Goal: Book appointment/travel/reservation

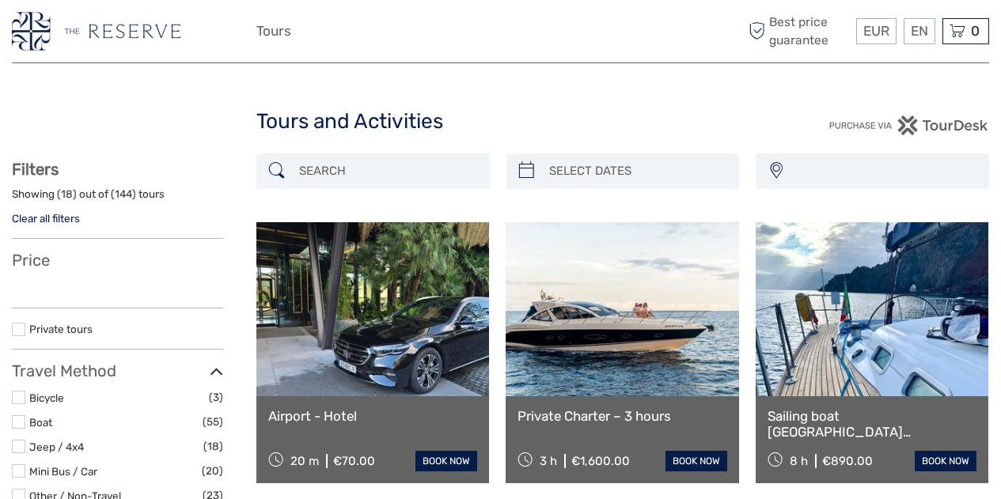
select select
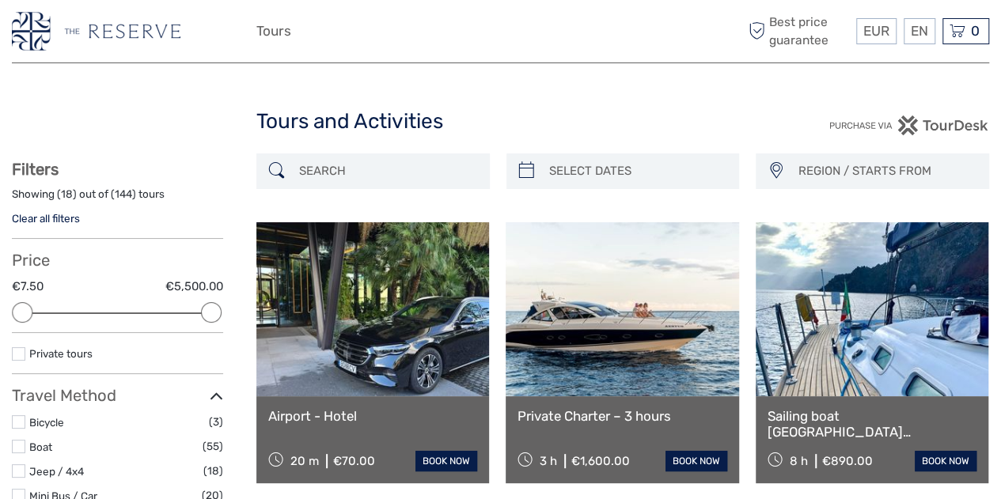
click at [0, 0] on link "Español" at bounding box center [0, 0] width 0 height 0
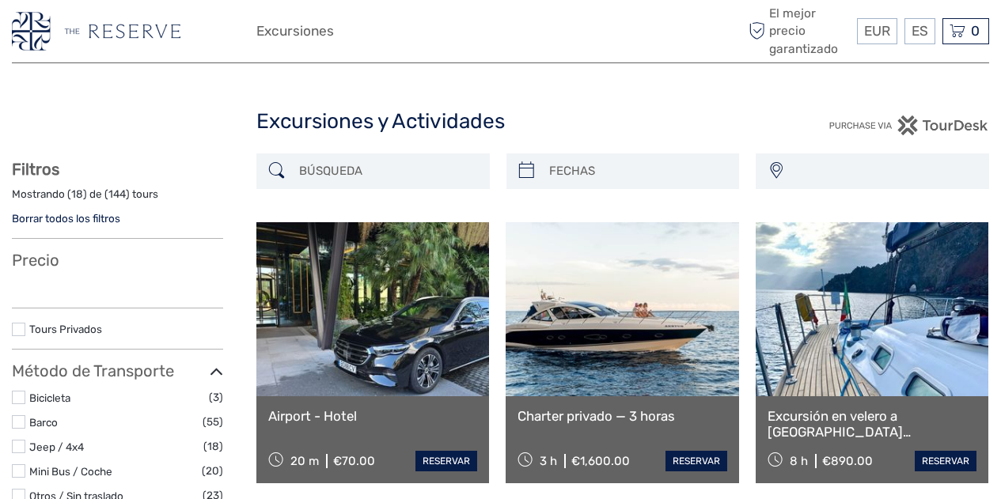
select select
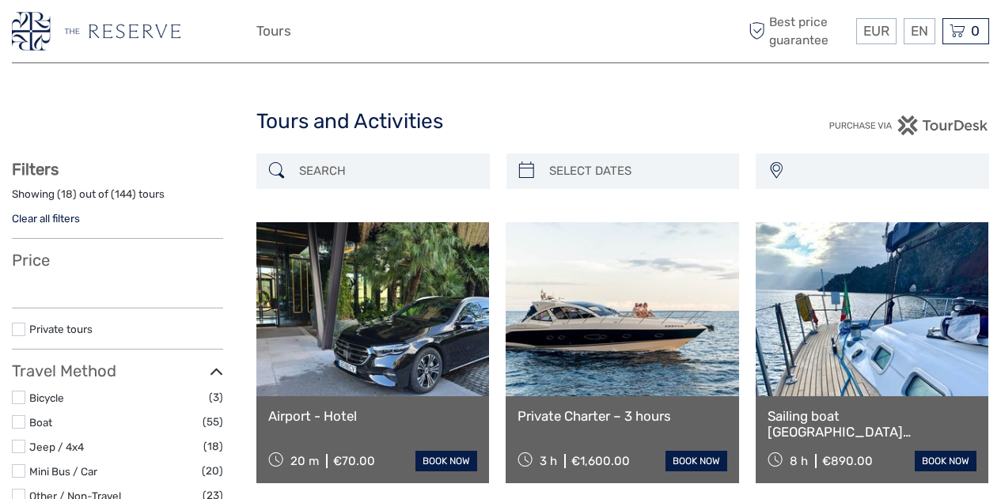
select select
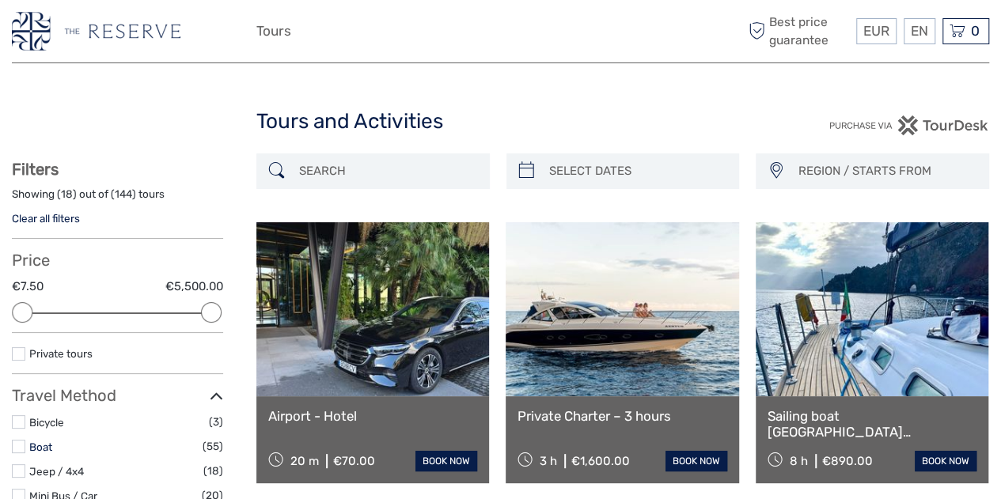
click at [32, 450] on link "Boat" at bounding box center [40, 447] width 23 height 13
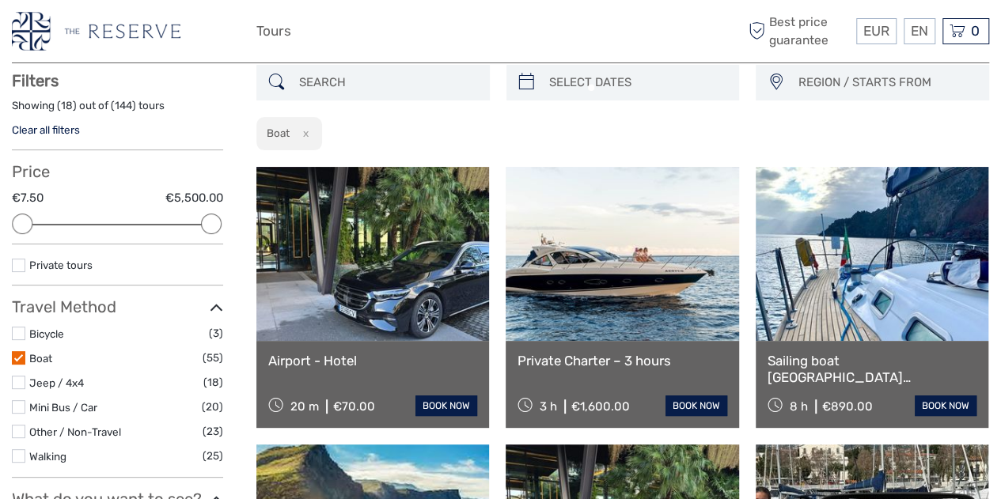
scroll to position [89, 0]
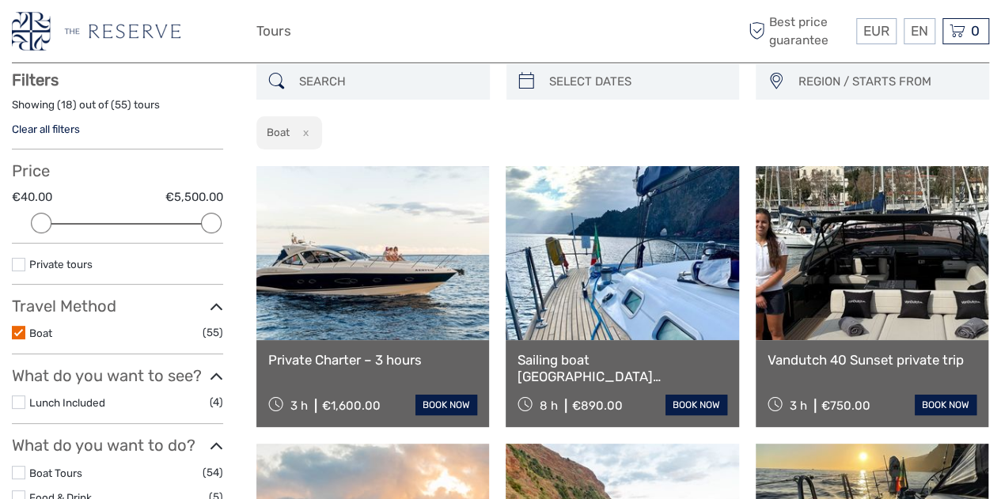
click at [19, 263] on label at bounding box center [18, 264] width 13 height 13
click at [0, 0] on input "checkbox" at bounding box center [0, 0] width 0 height 0
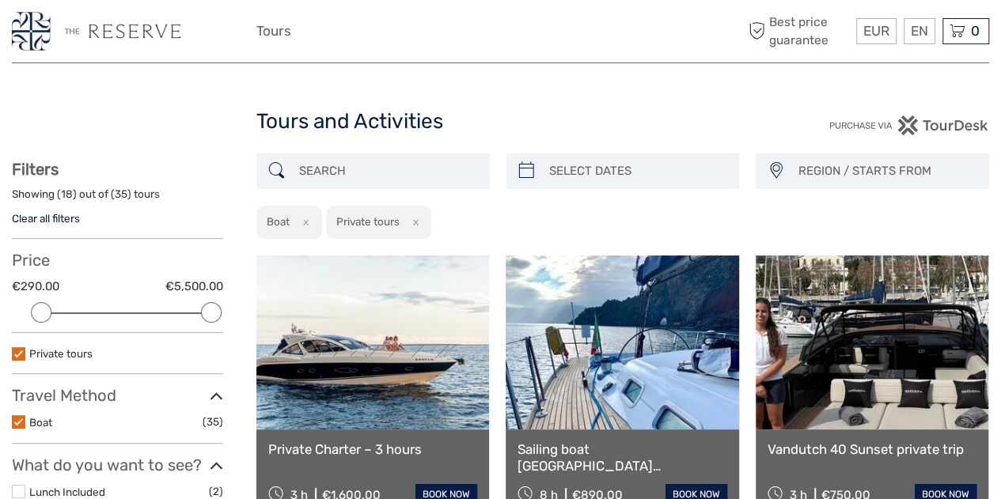
click at [0, 0] on link "Español" at bounding box center [0, 0] width 0 height 0
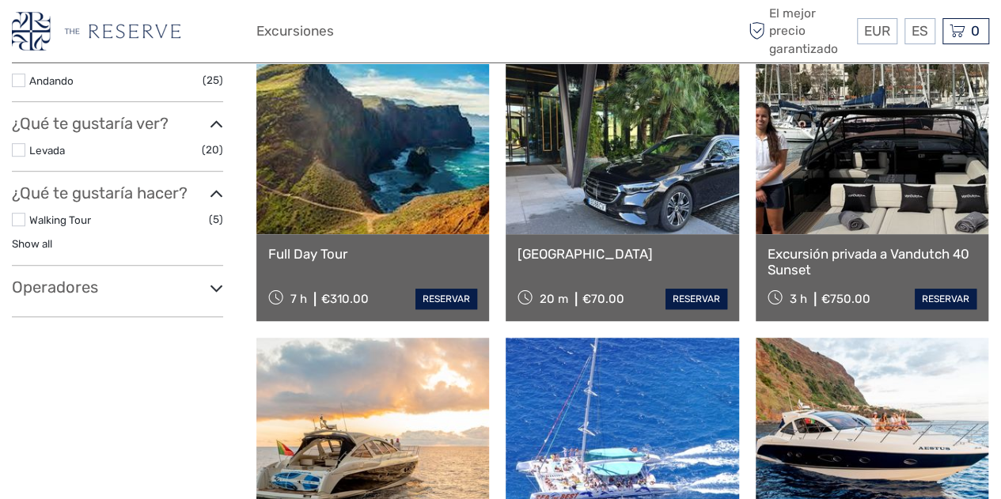
scroll to position [441, 0]
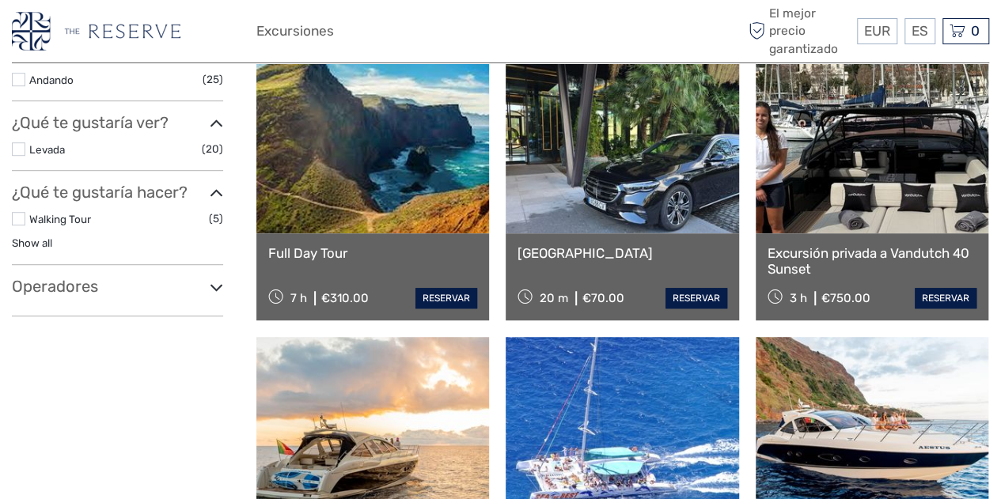
click at [519, 365] on link at bounding box center [622, 424] width 233 height 174
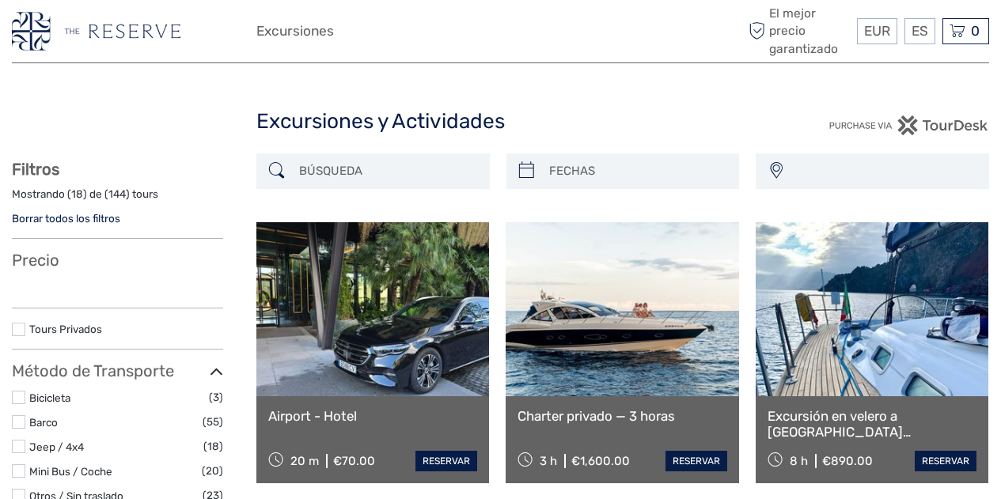
select select
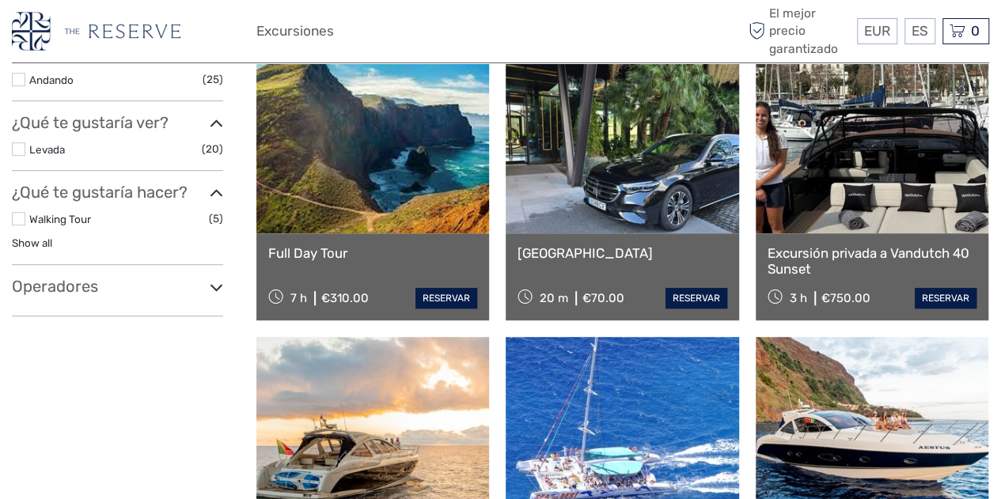
click at [829, 179] on link at bounding box center [872, 146] width 233 height 174
select select
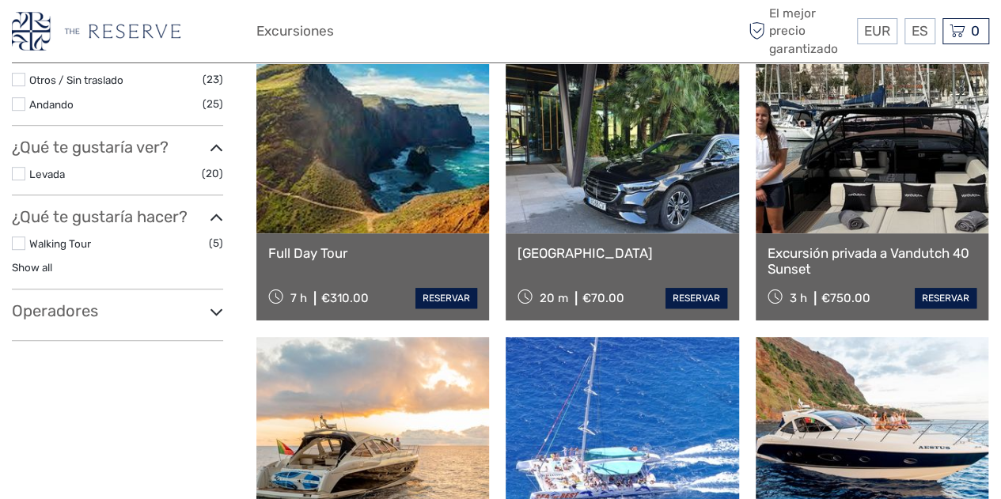
scroll to position [0, 0]
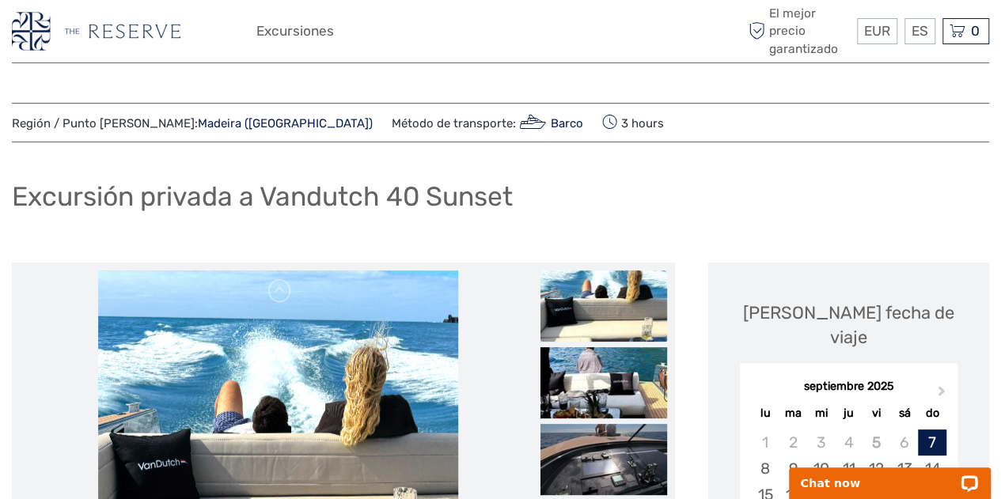
scroll to position [17, 0]
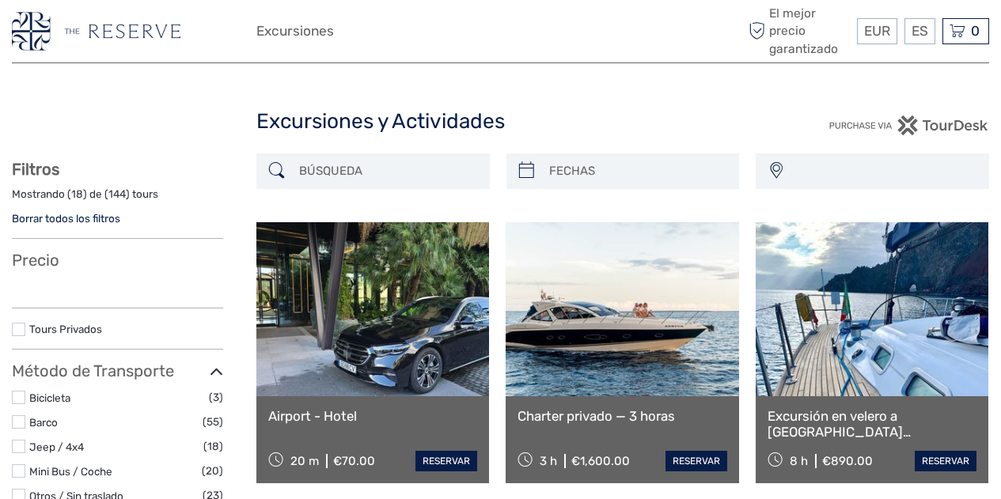
select select
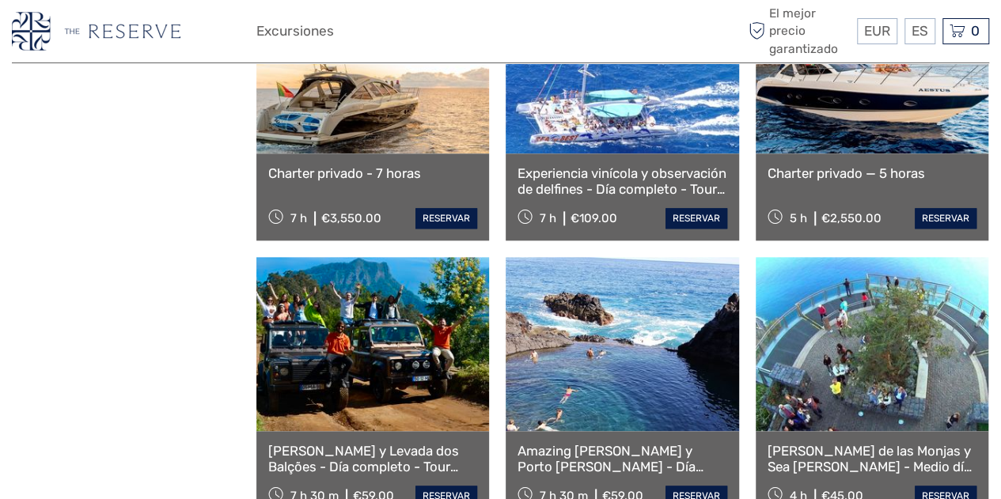
select select
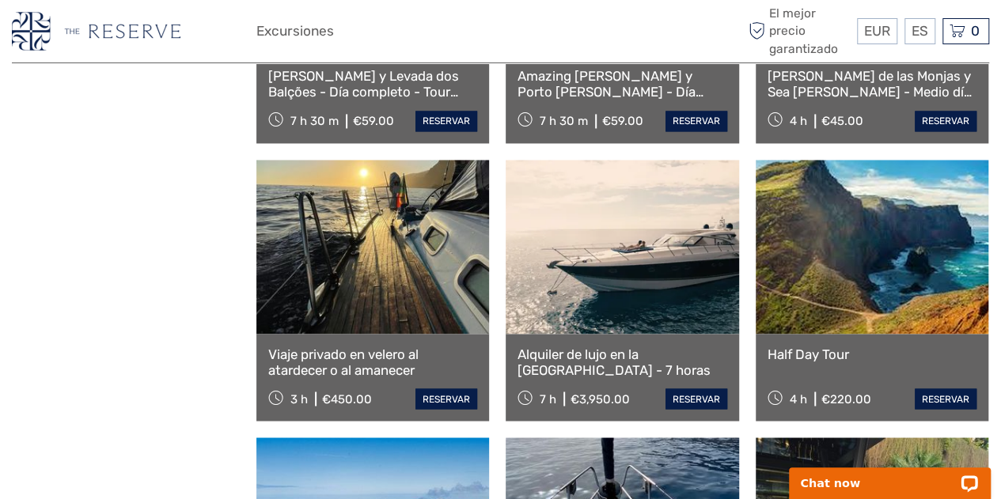
scroll to position [1176, 0]
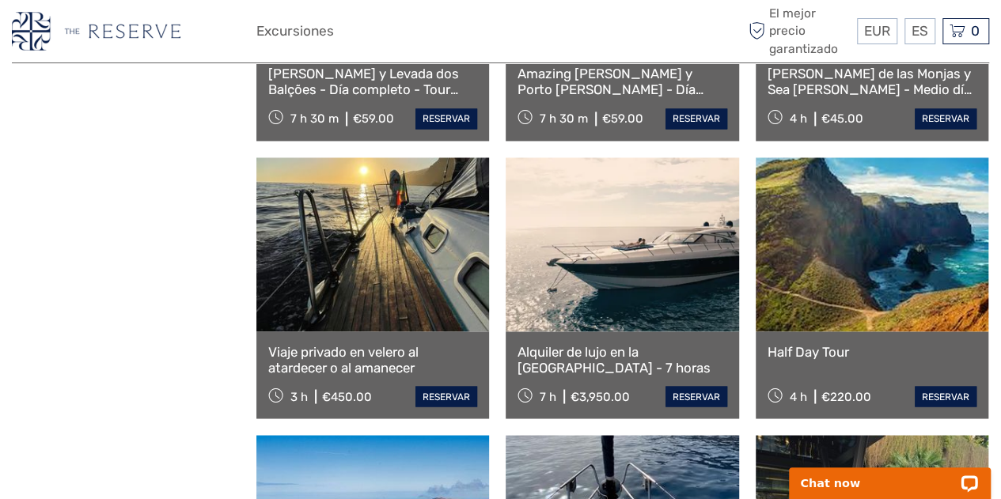
click at [351, 294] on link at bounding box center [372, 244] width 233 height 174
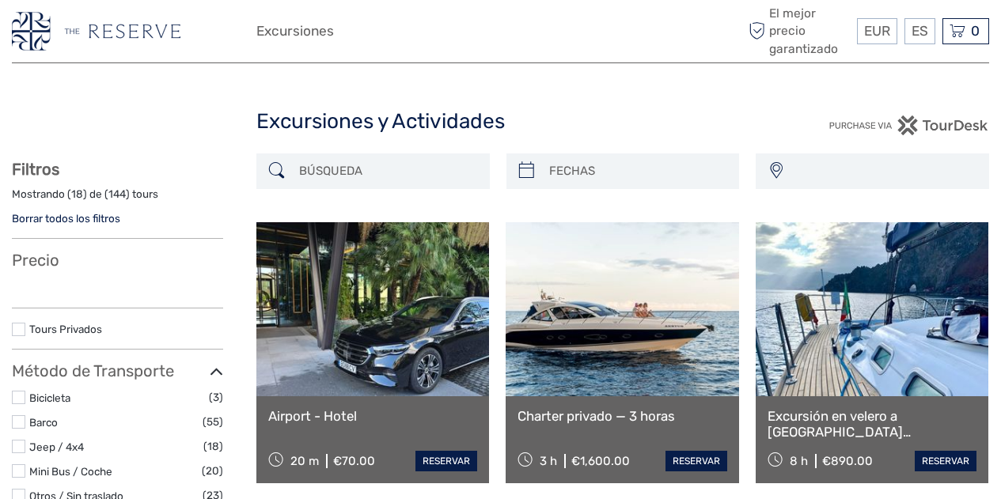
select select
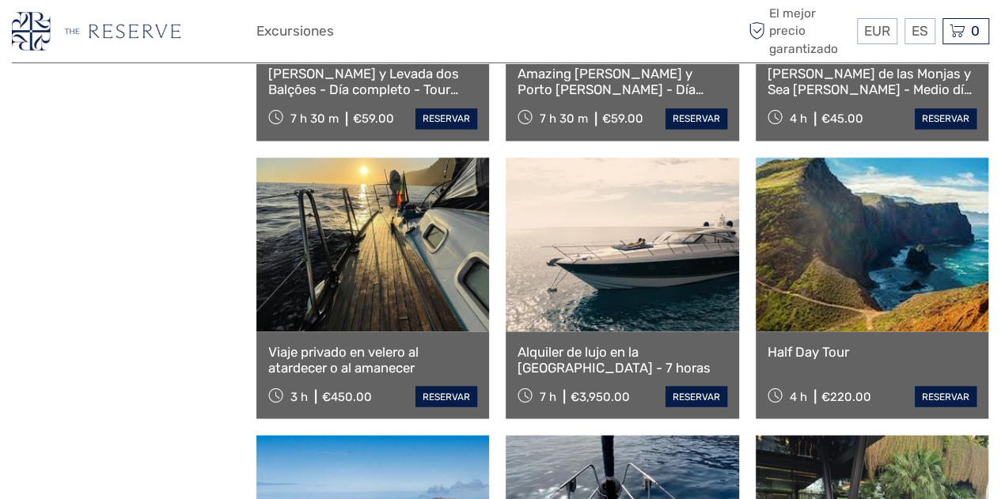
select select
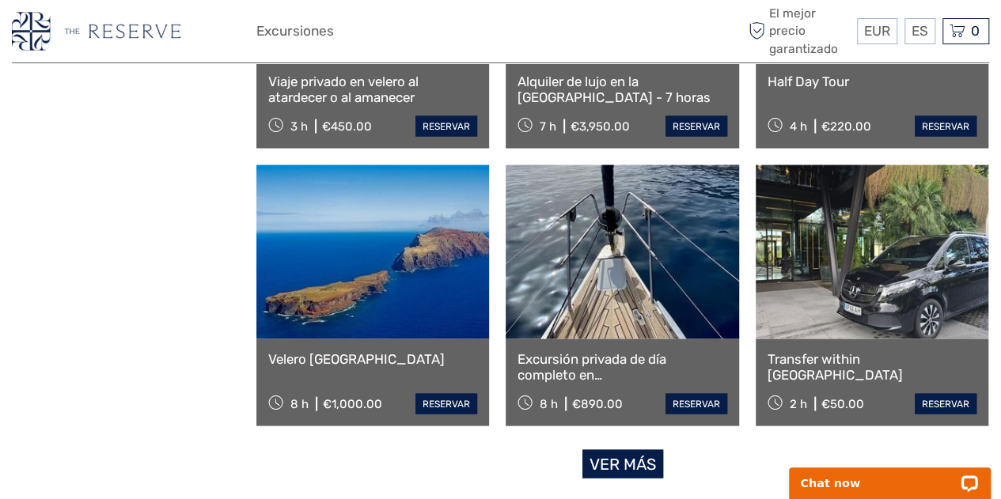
scroll to position [1447, 0]
click at [600, 274] on link at bounding box center [622, 252] width 233 height 174
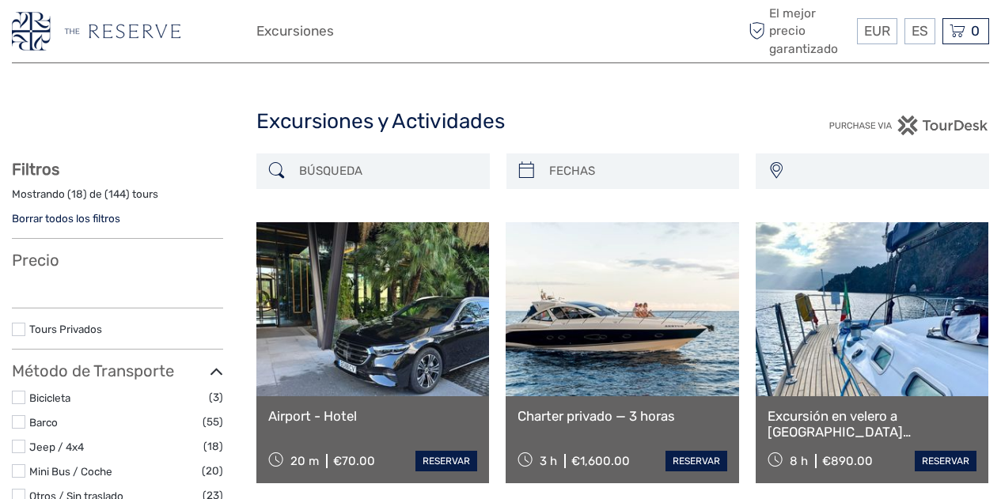
select select
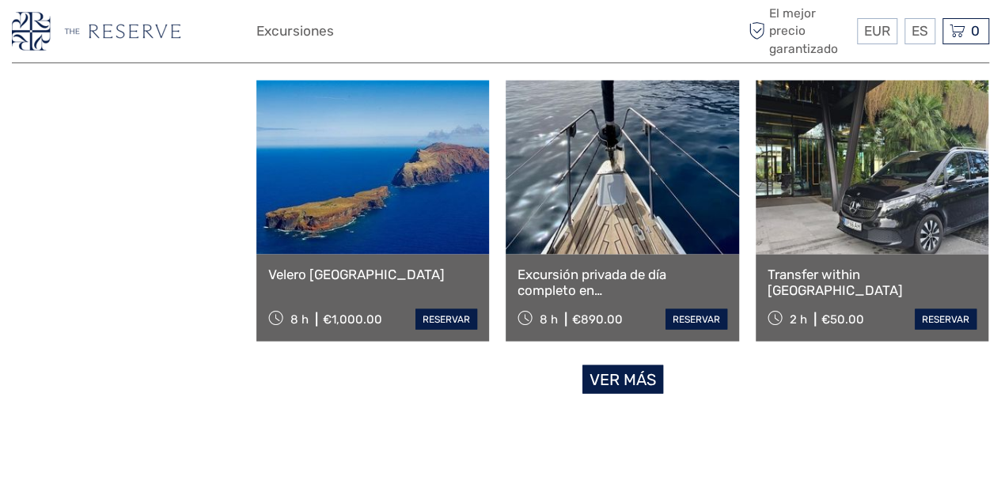
select select
click at [622, 377] on link "Ver más" at bounding box center [622, 380] width 81 height 29
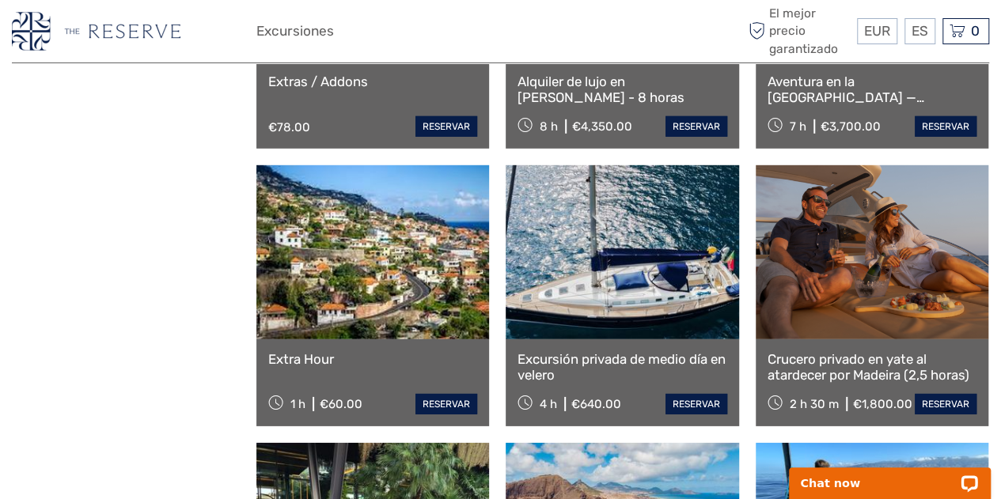
scroll to position [2289, 0]
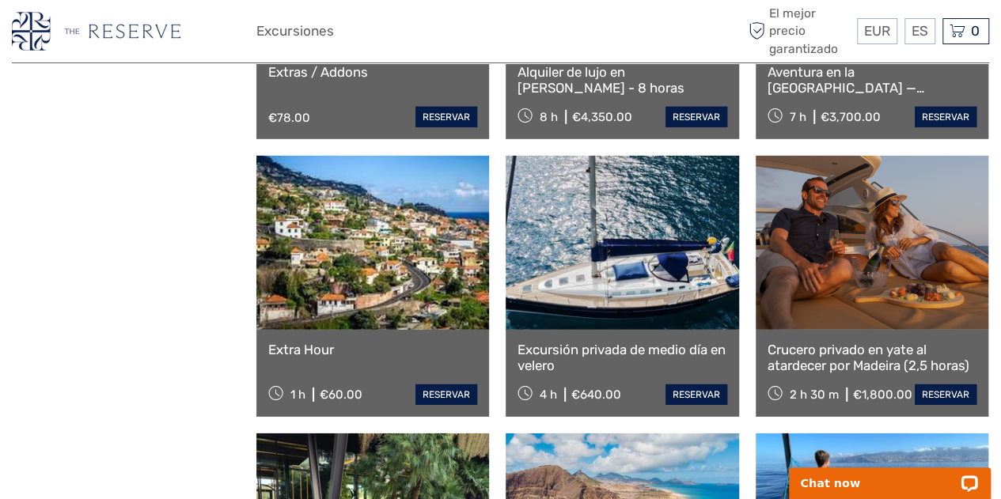
click at [589, 273] on link at bounding box center [622, 243] width 233 height 174
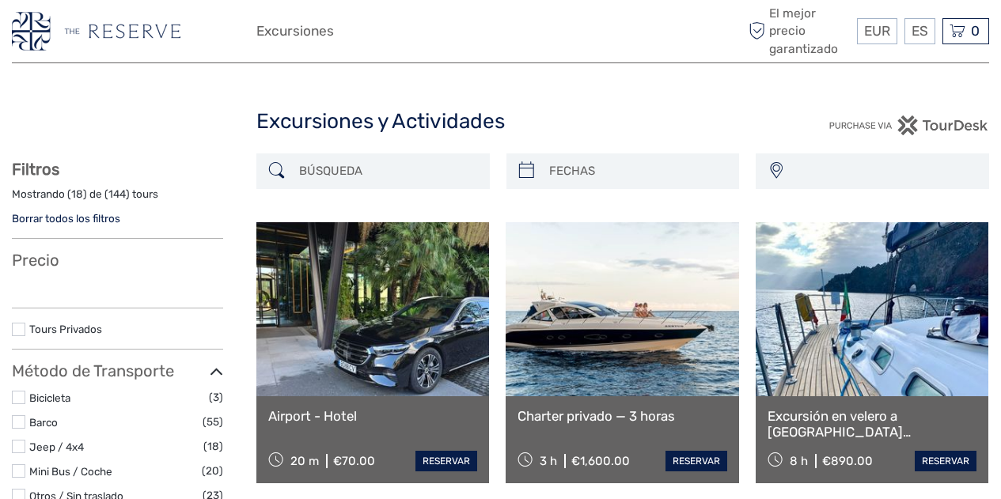
select select
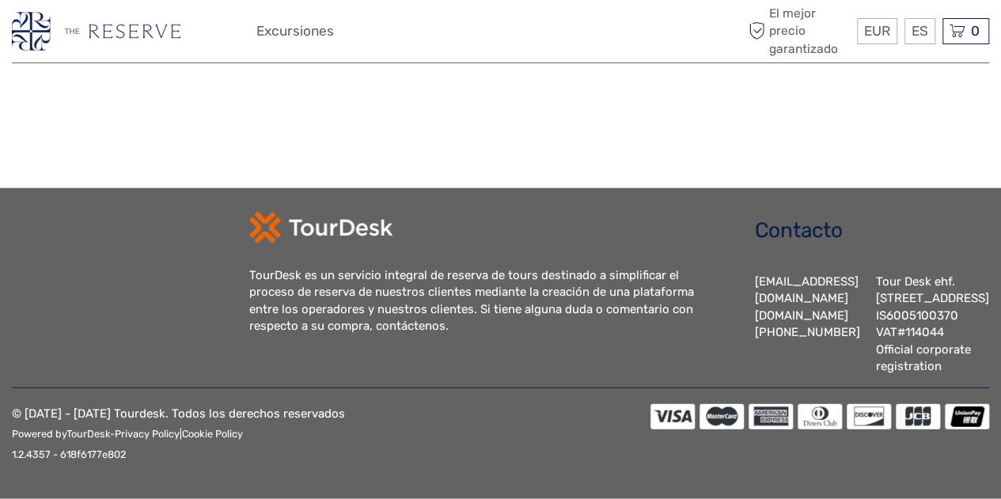
select select
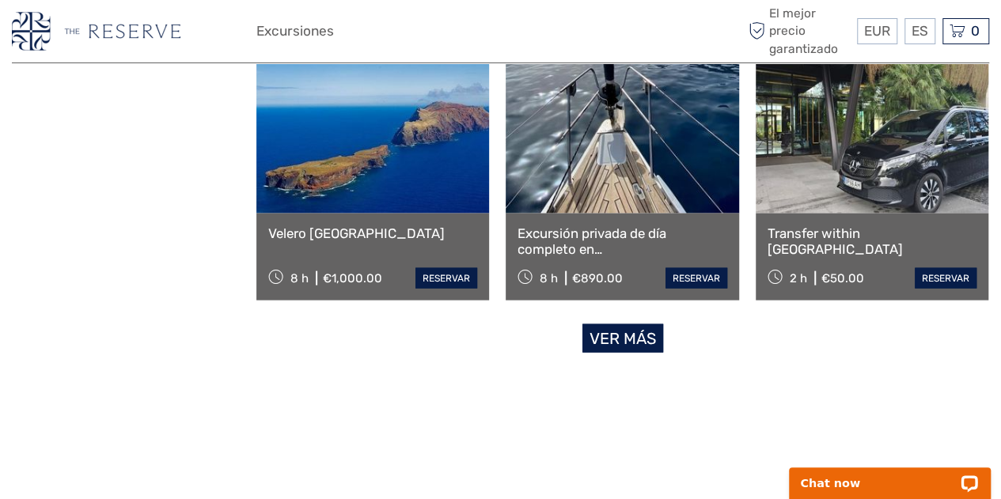
scroll to position [1571, 0]
click at [614, 341] on link "Ver más" at bounding box center [622, 339] width 81 height 29
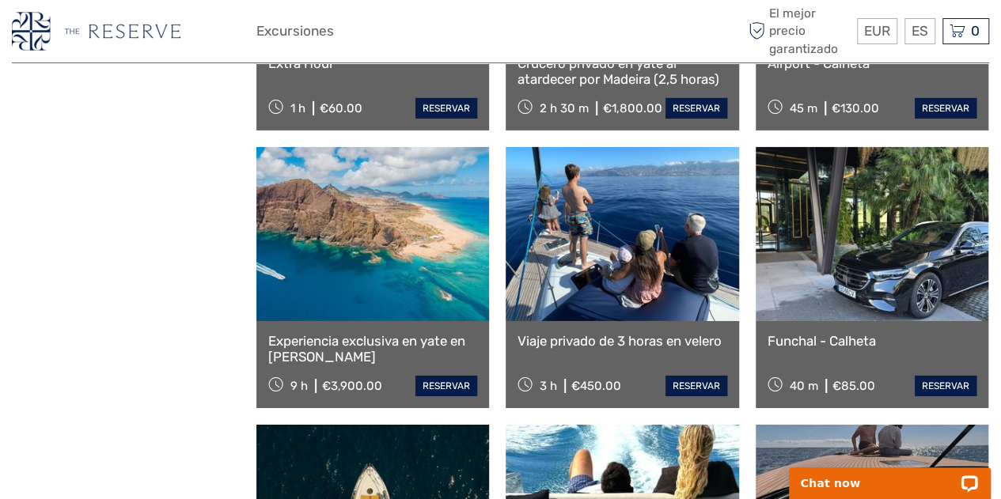
scroll to position [2577, 0]
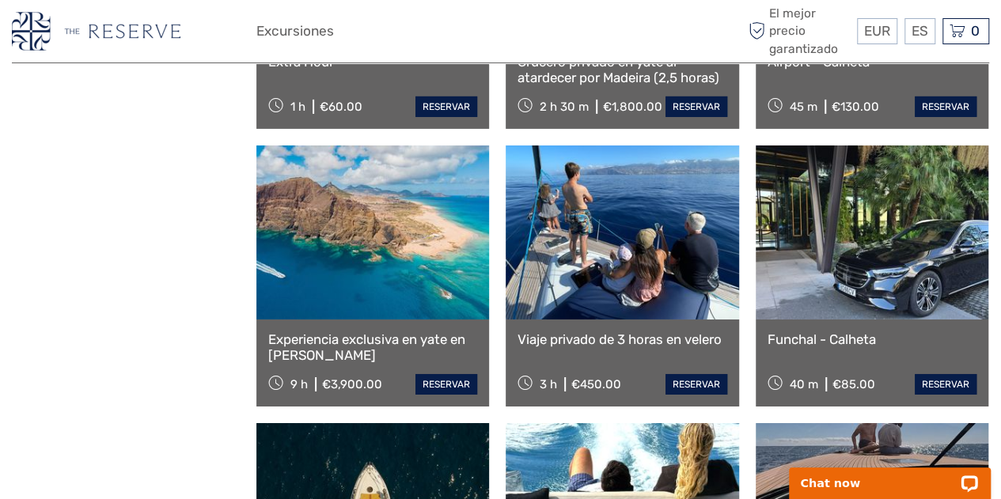
click at [613, 252] on link at bounding box center [622, 233] width 233 height 174
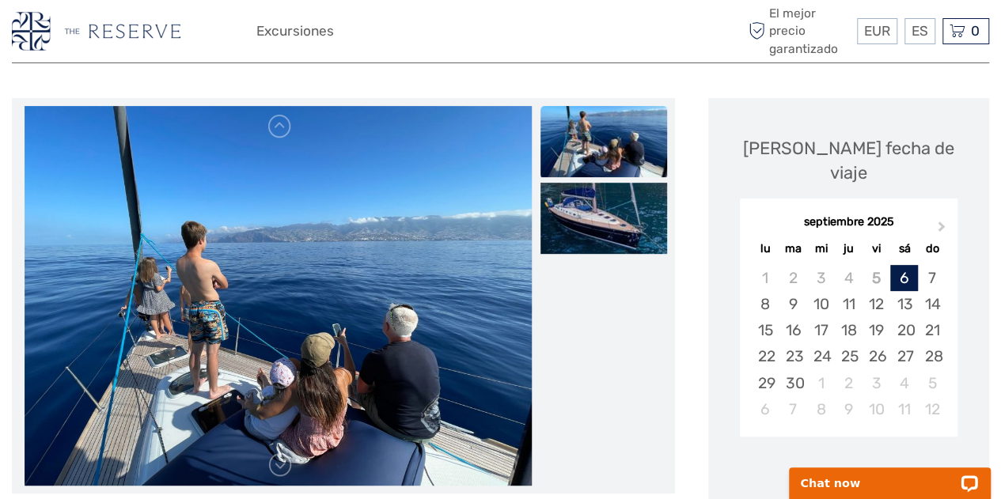
scroll to position [165, 0]
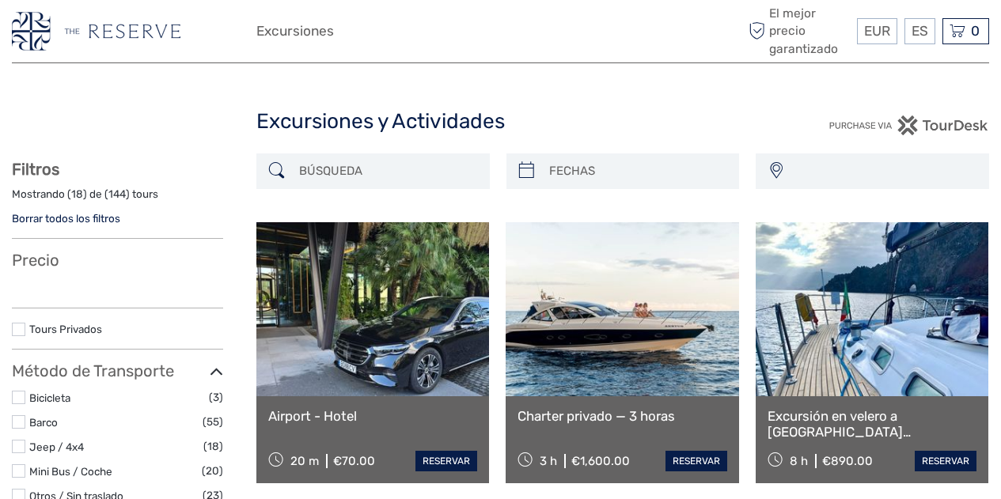
select select
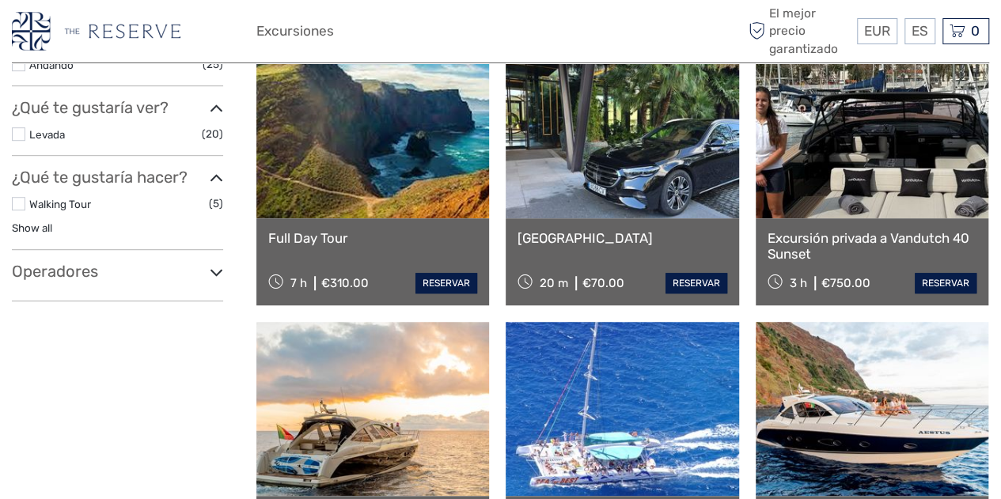
select select
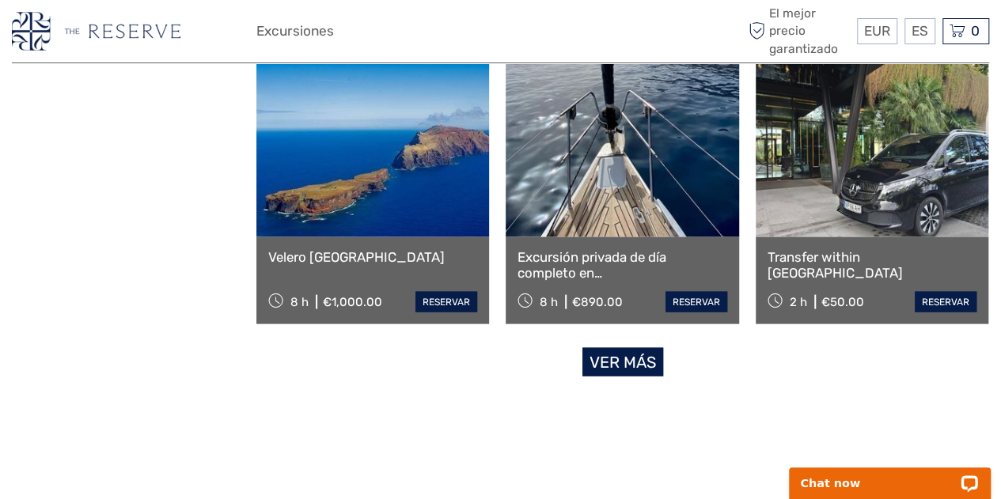
scroll to position [1548, 0]
click at [589, 362] on link "Ver más" at bounding box center [622, 362] width 81 height 29
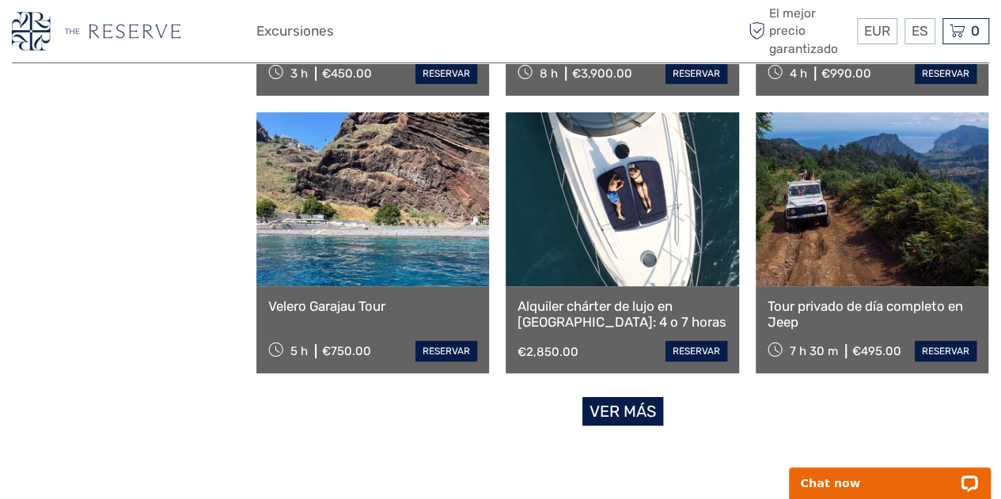
scroll to position [3167, 0]
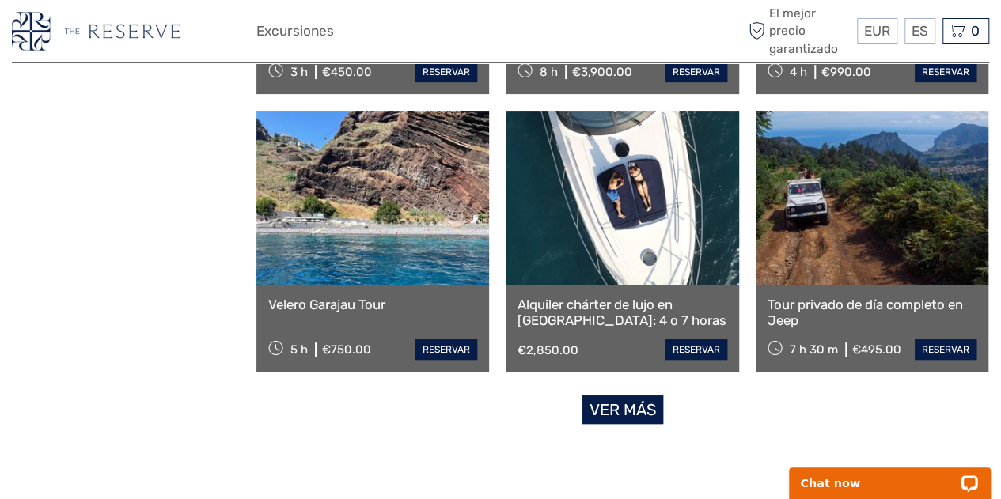
click at [622, 401] on link "Ver más" at bounding box center [622, 410] width 81 height 29
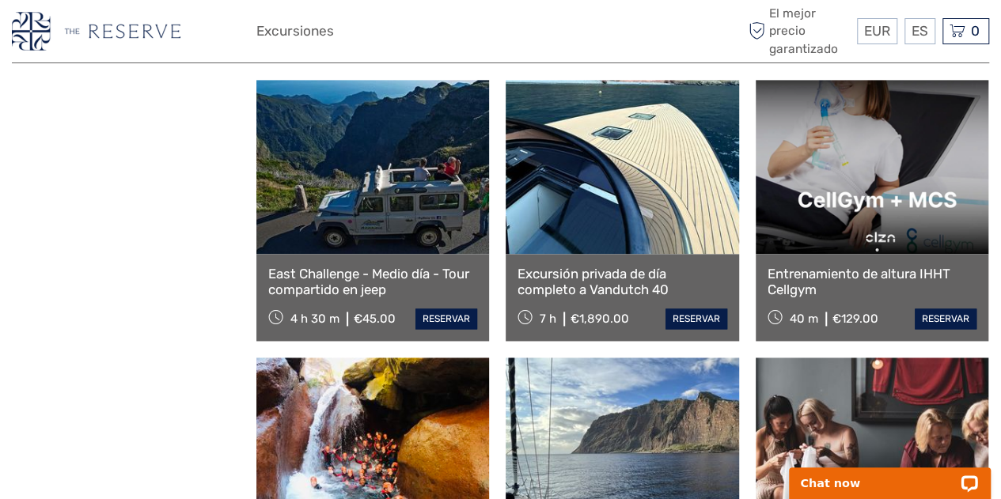
scroll to position [4028, 0]
